Goal: Task Accomplishment & Management: Manage account settings

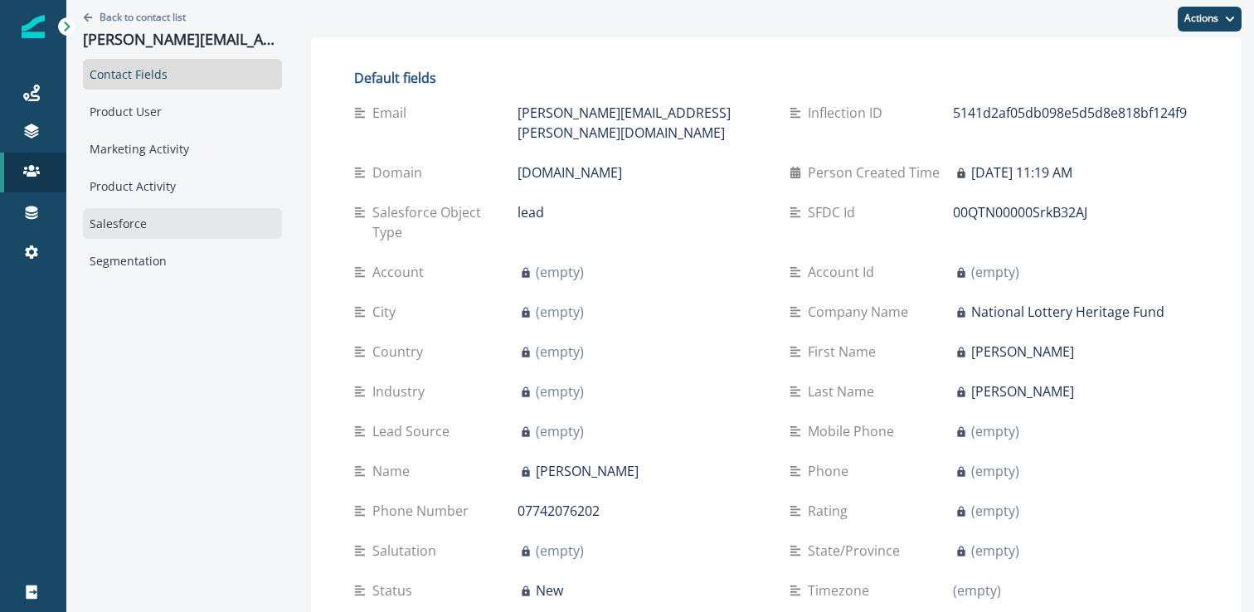
click at [157, 221] on div "Salesforce" at bounding box center [182, 223] width 199 height 31
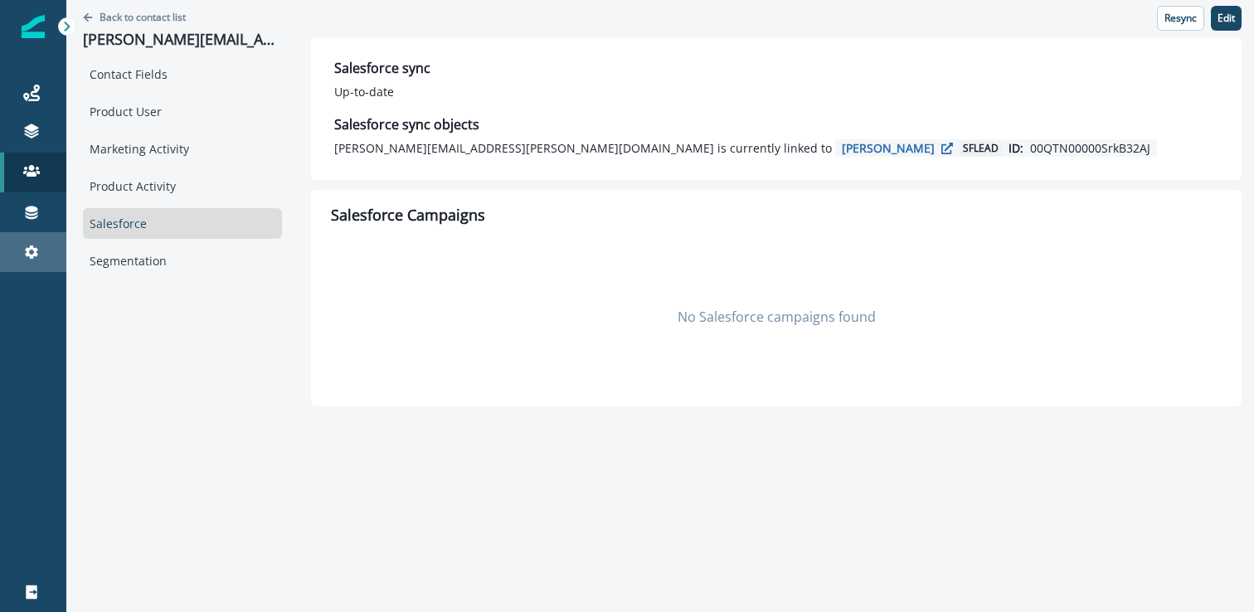
click at [41, 234] on link "Settings" at bounding box center [33, 252] width 66 height 40
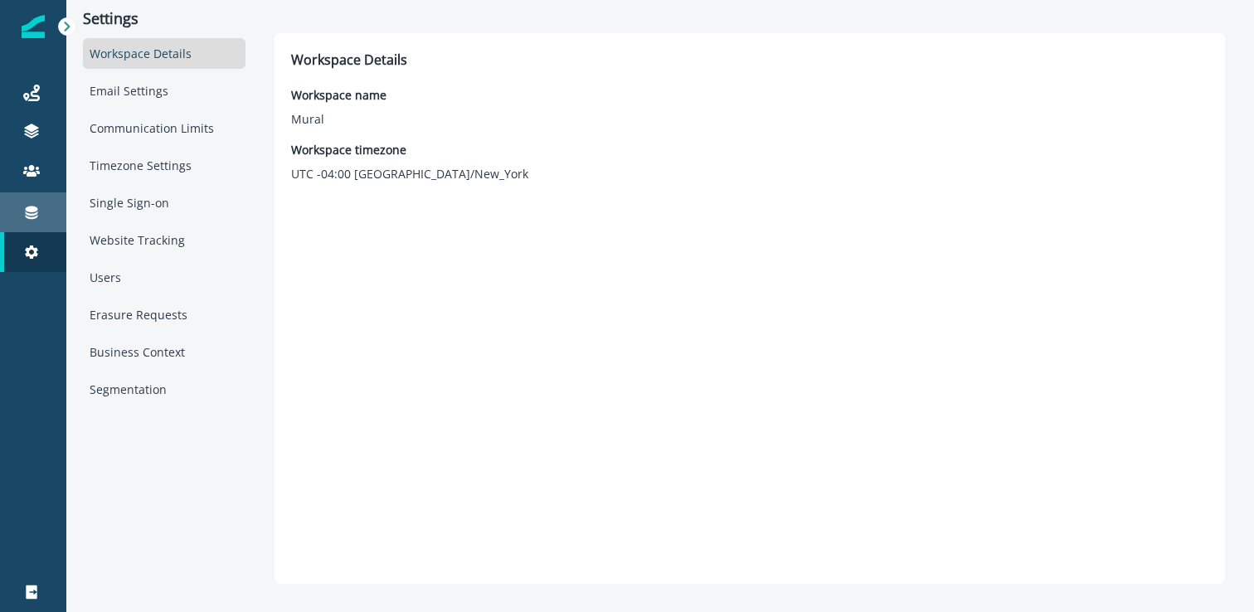
click at [41, 220] on div "Connections" at bounding box center [33, 212] width 53 height 20
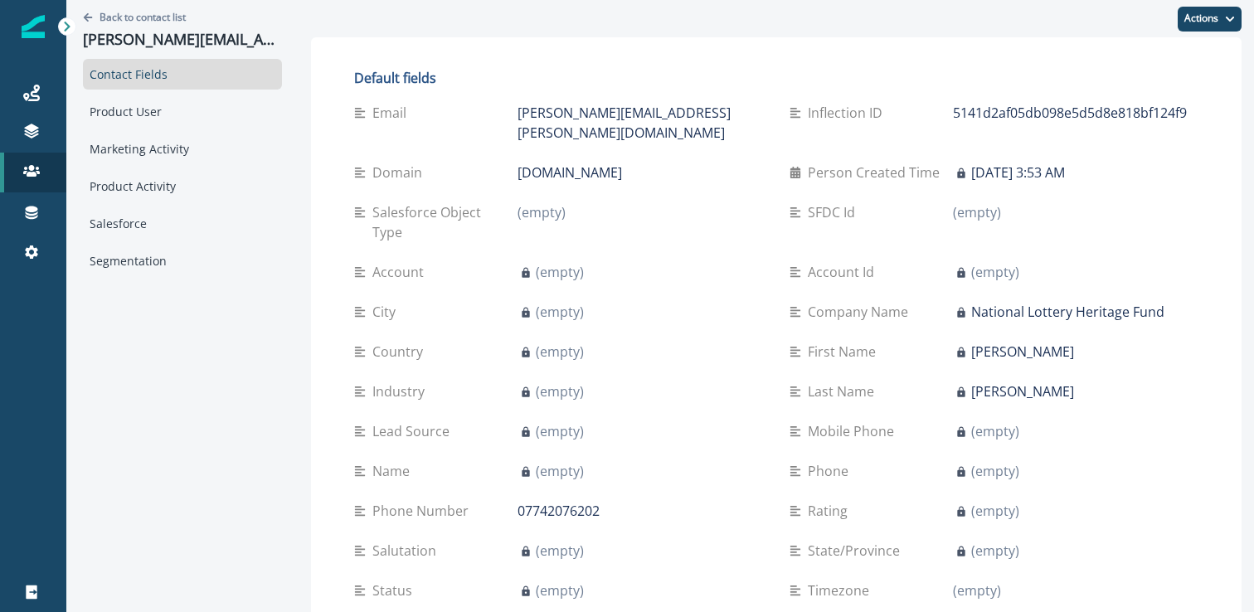
click at [634, 421] on div "(empty)" at bounding box center [639, 431] width 245 height 20
